Goal: Information Seeking & Learning: Understand process/instructions

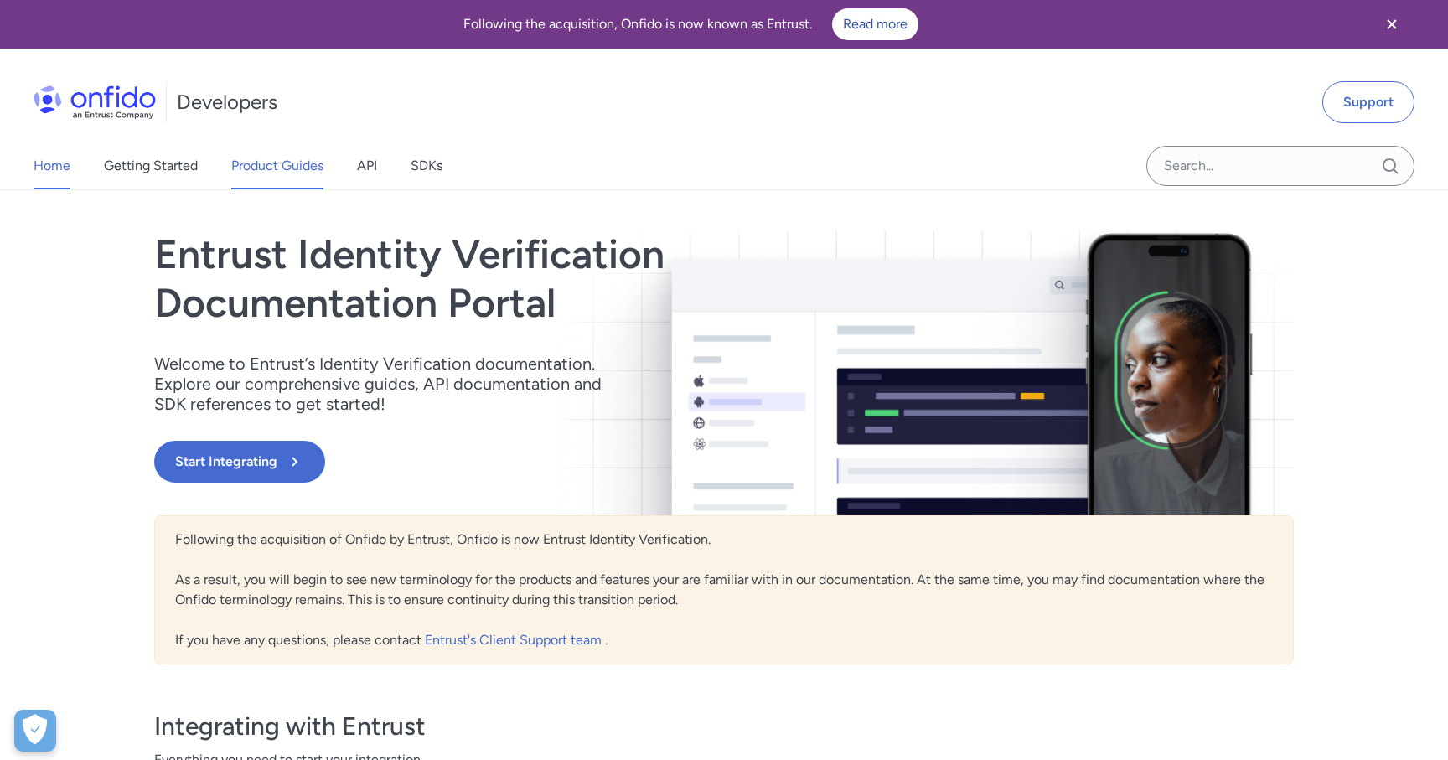
click at [289, 176] on link "Product Guides" at bounding box center [277, 165] width 92 height 47
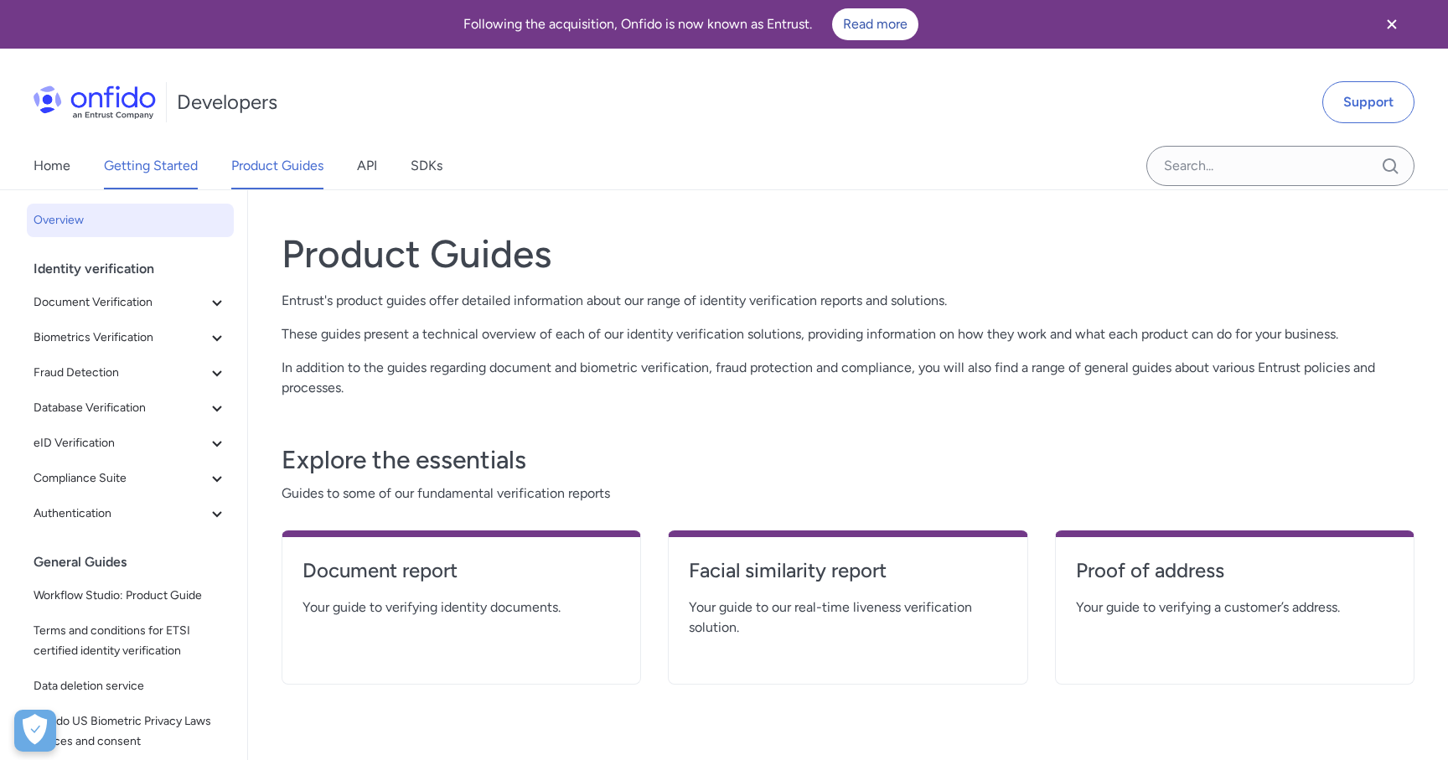
click at [178, 165] on link "Getting Started" at bounding box center [151, 165] width 94 height 47
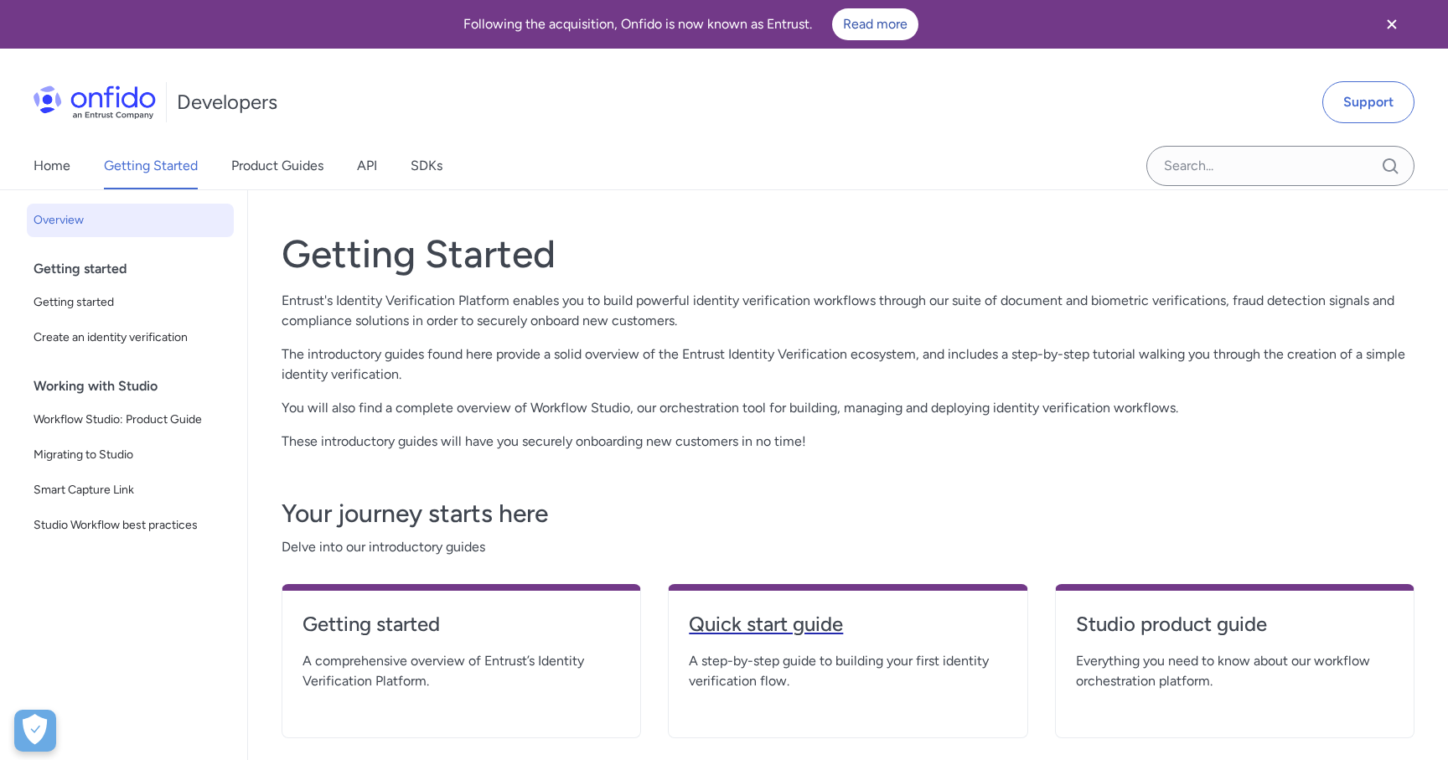
click at [753, 635] on h4 "Quick start guide" at bounding box center [848, 624] width 318 height 27
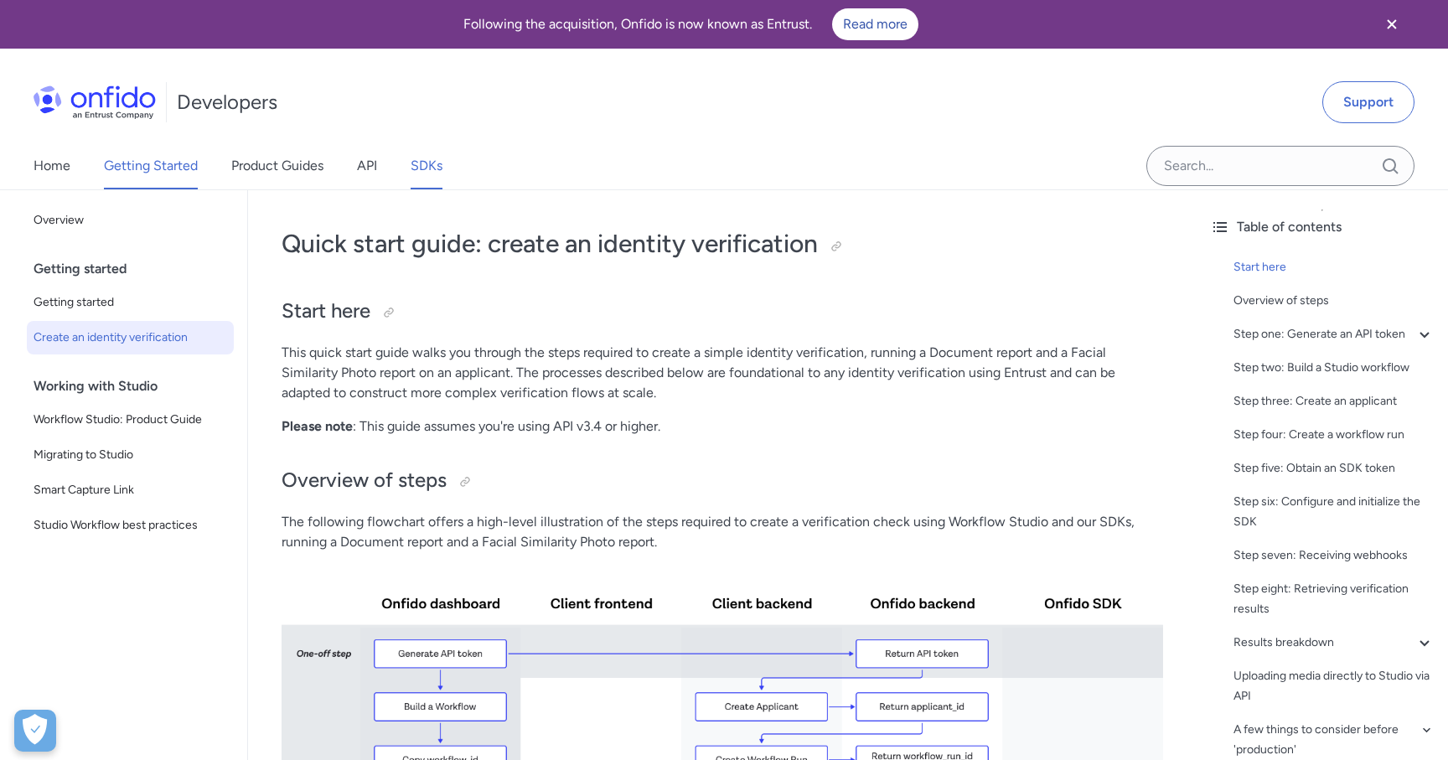
click at [412, 160] on link "SDKs" at bounding box center [427, 165] width 32 height 47
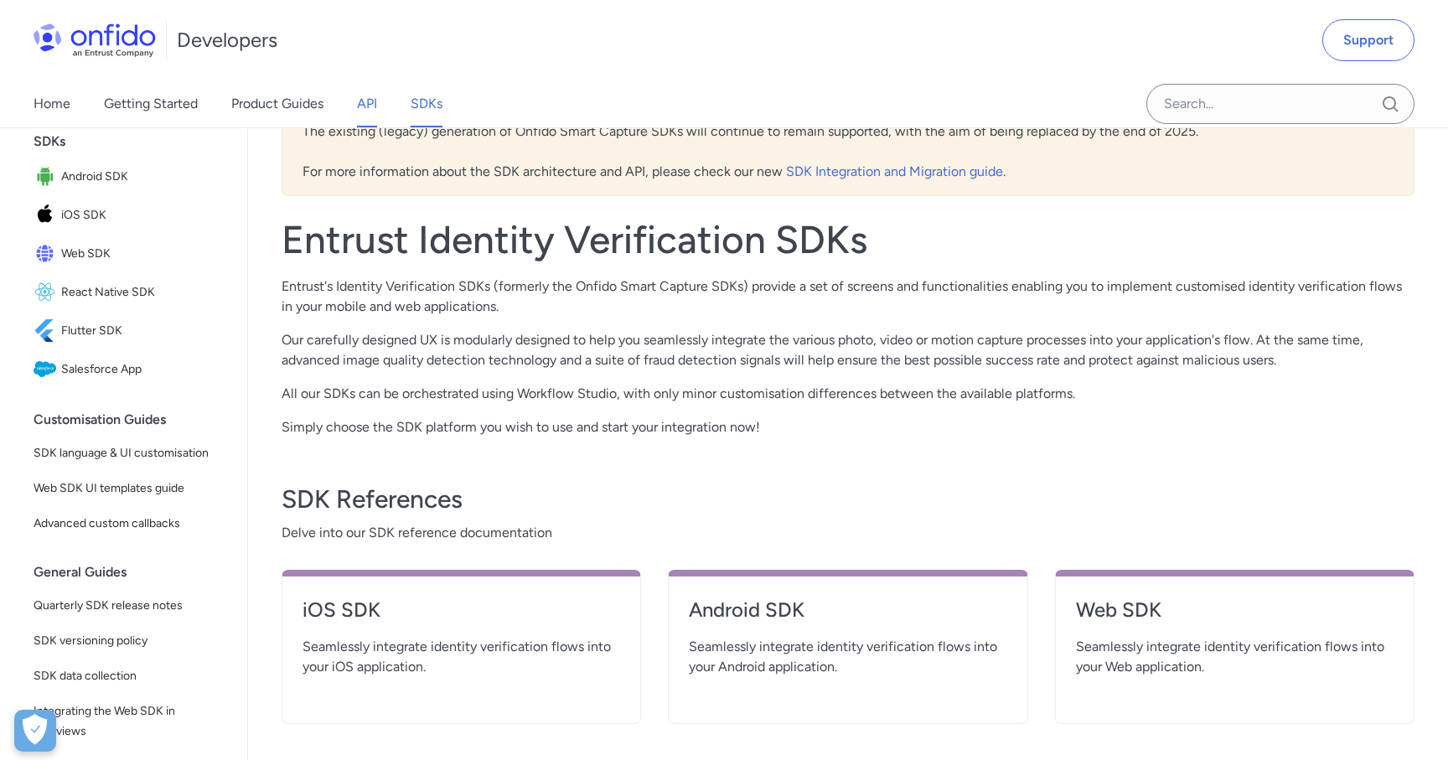
scroll to position [142, 0]
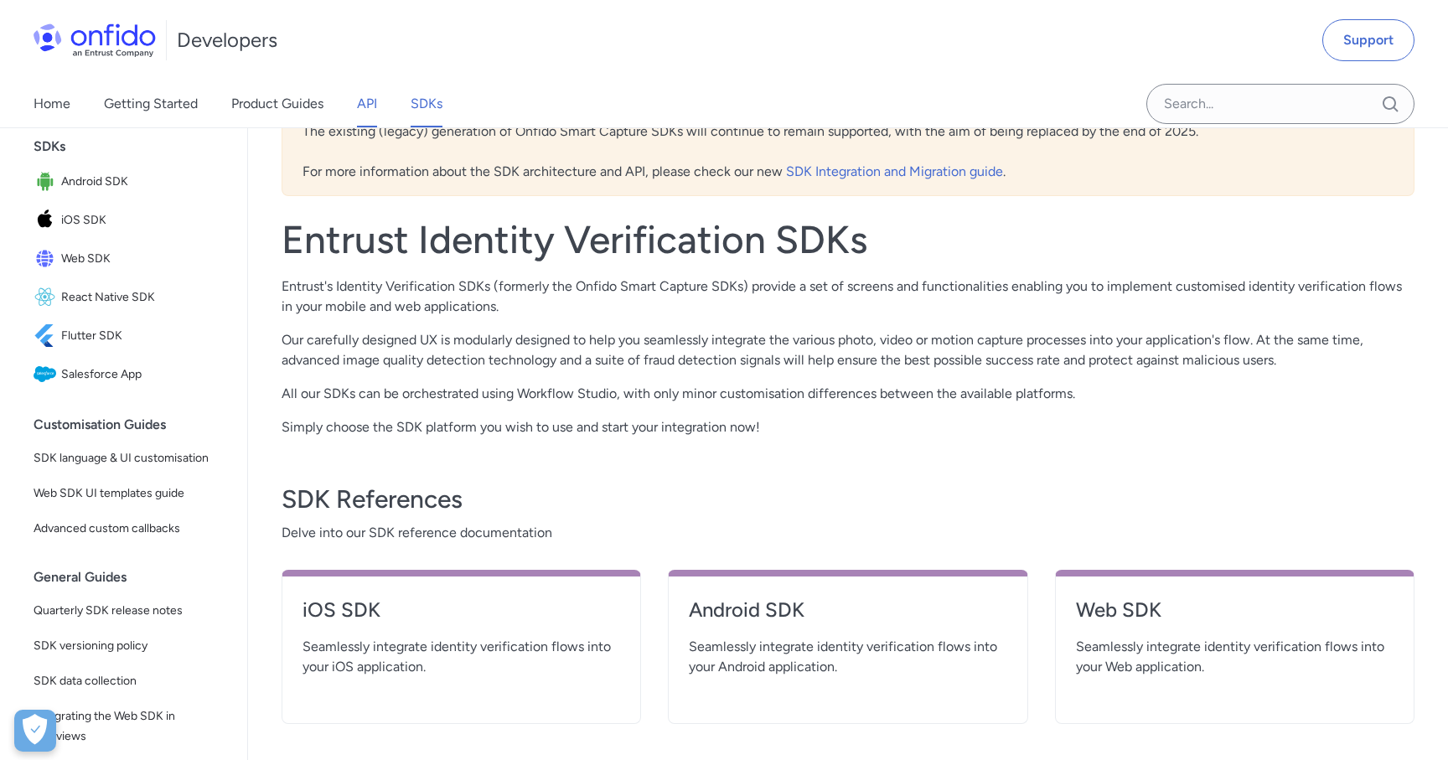
click at [377, 109] on link "API" at bounding box center [367, 103] width 20 height 47
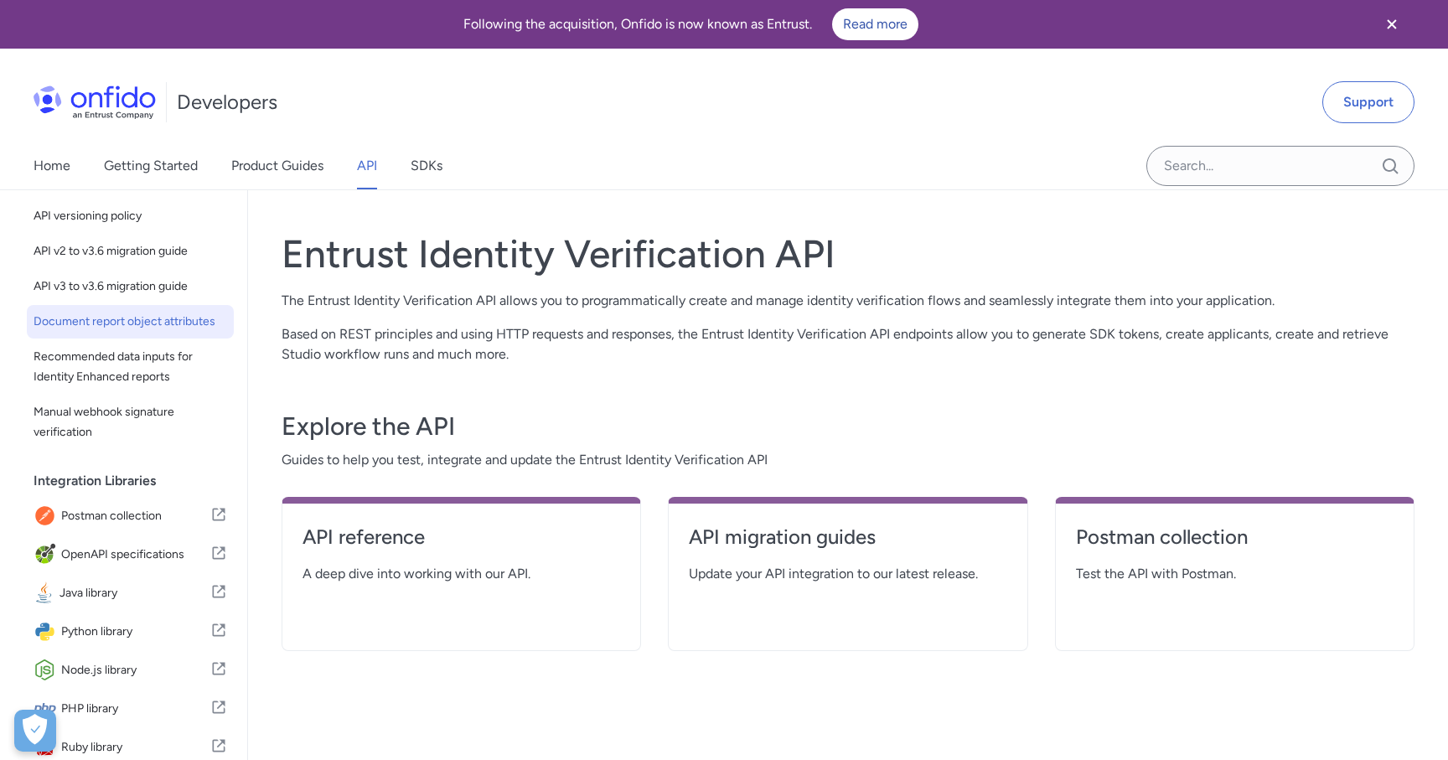
scroll to position [182, 0]
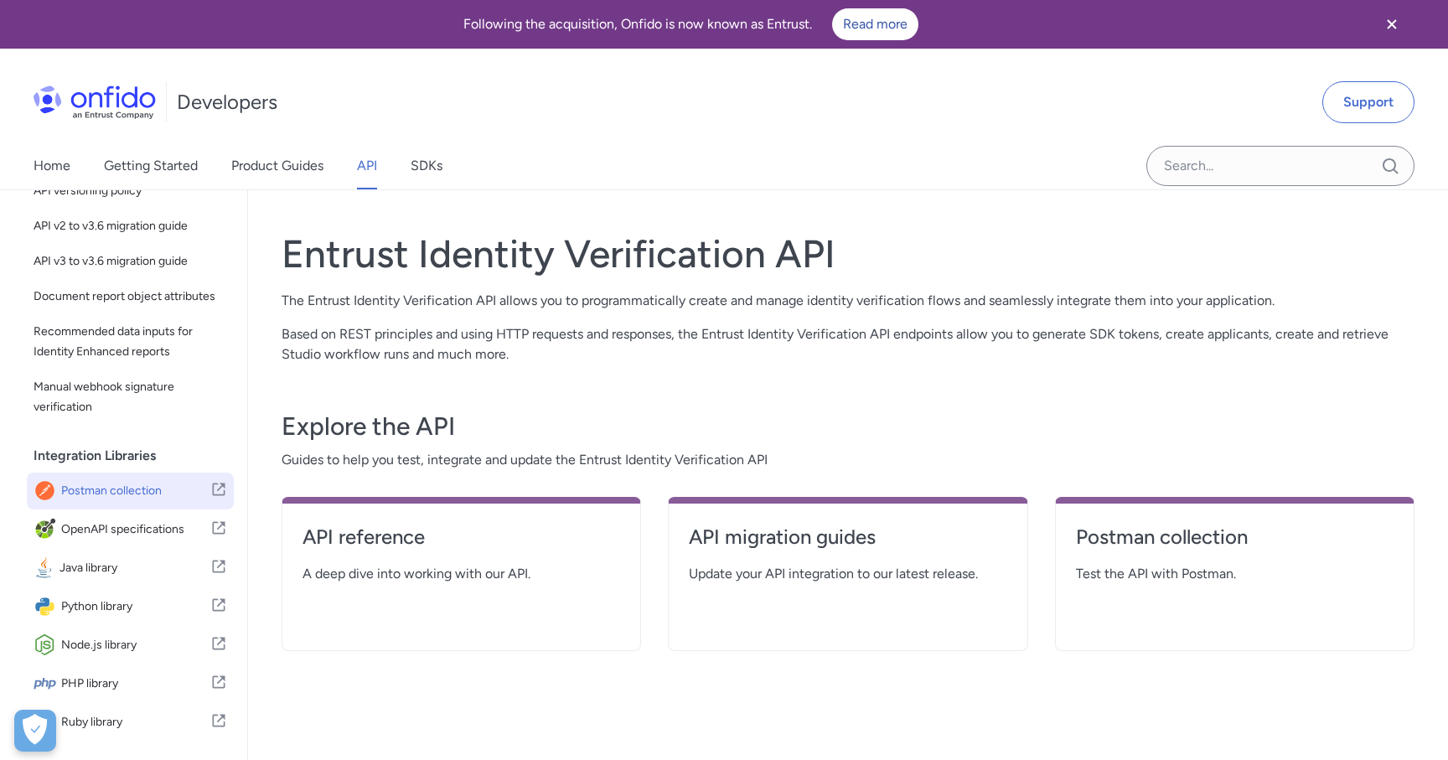
click at [150, 492] on span "Postman collection" at bounding box center [135, 490] width 149 height 23
